Goal: Complete application form

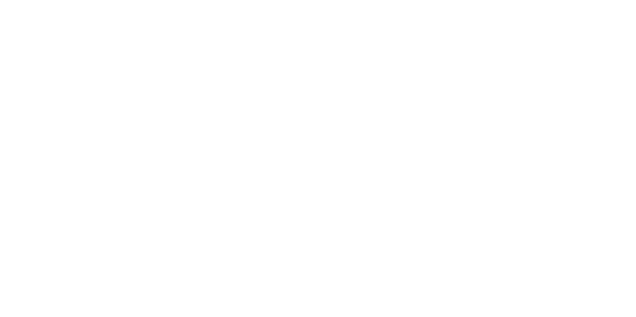
click at [283, 157] on div at bounding box center [318, 158] width 636 height 317
click at [309, 159] on div at bounding box center [318, 158] width 636 height 317
click at [323, 147] on div at bounding box center [318, 158] width 636 height 317
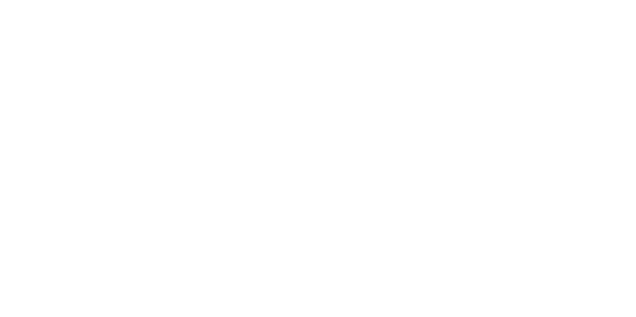
drag, startPoint x: 323, startPoint y: 147, endPoint x: 320, endPoint y: 137, distance: 10.3
click at [325, 147] on div at bounding box center [318, 158] width 636 height 317
click at [280, 95] on div at bounding box center [318, 158] width 636 height 317
